Goal: Transaction & Acquisition: Purchase product/service

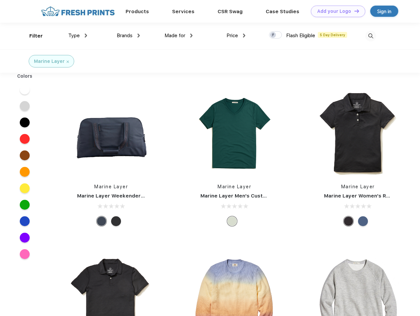
click at [336, 11] on link "Add your Logo Design Tool" at bounding box center [338, 12] width 54 height 12
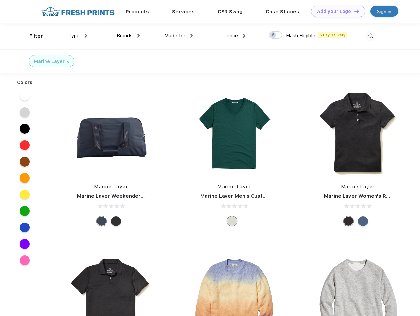
click at [0, 0] on div "Design Tool" at bounding box center [0, 0] width 0 height 0
click at [354, 11] on link "Add your Logo Design Tool" at bounding box center [338, 12] width 54 height 12
click at [32, 36] on div "Filter" at bounding box center [36, 36] width 14 height 8
click at [78, 36] on span "Type" at bounding box center [74, 36] width 12 height 6
click at [128, 36] on span "Brands" at bounding box center [125, 36] width 16 height 6
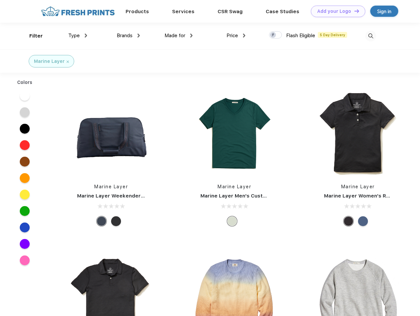
click at [179, 36] on span "Made for" at bounding box center [174, 36] width 21 height 6
click at [236, 36] on span "Price" at bounding box center [232, 36] width 12 height 6
click at [276, 35] on div at bounding box center [275, 34] width 13 height 7
click at [273, 35] on input "checkbox" at bounding box center [271, 33] width 4 height 4
checkbox input "true"
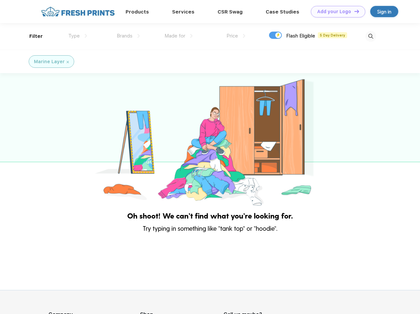
click at [370, 36] on img at bounding box center [370, 36] width 11 height 11
